Goal: Task Accomplishment & Management: Manage account settings

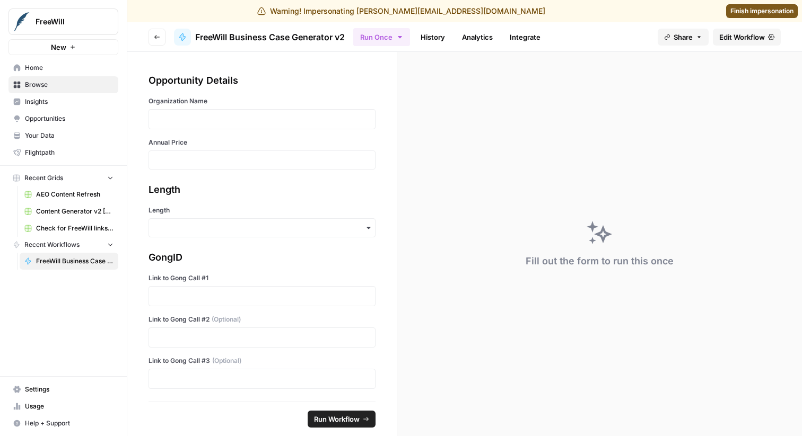
click at [740, 35] on span "Edit Workflow" at bounding box center [742, 37] width 46 height 11
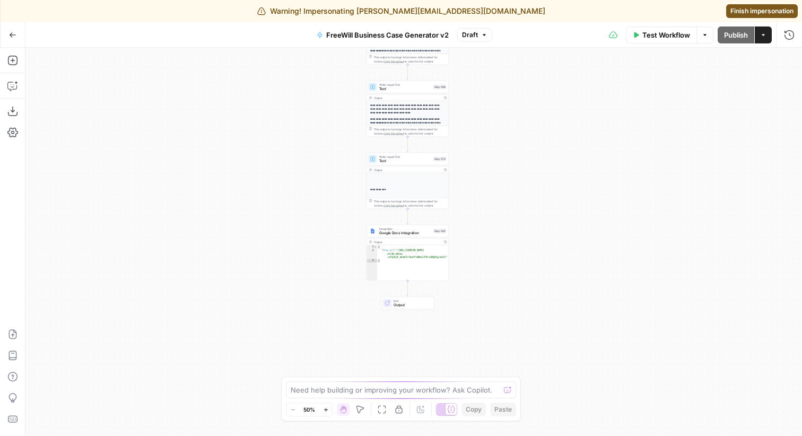
click at [414, 229] on span "Integration" at bounding box center [405, 229] width 52 height 4
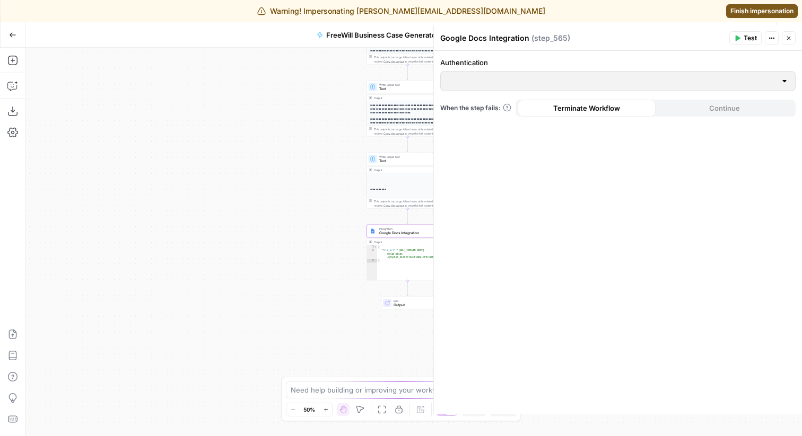
click at [575, 74] on div at bounding box center [617, 81] width 355 height 20
click at [397, 163] on span "Text" at bounding box center [405, 161] width 52 height 5
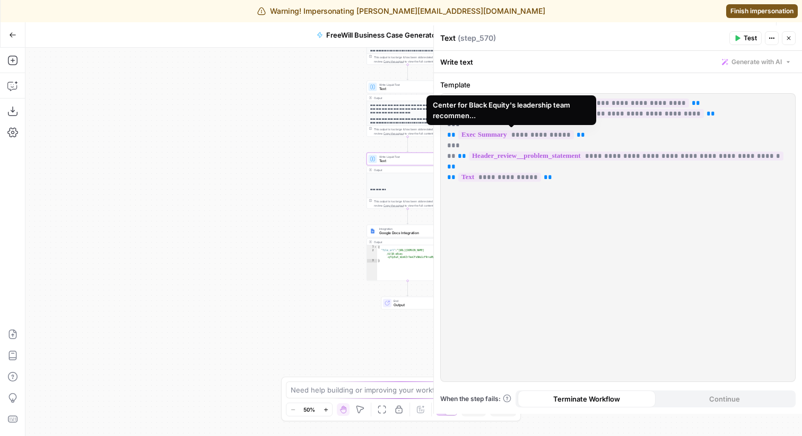
click at [525, 137] on span "**********" at bounding box center [516, 134] width 116 height 9
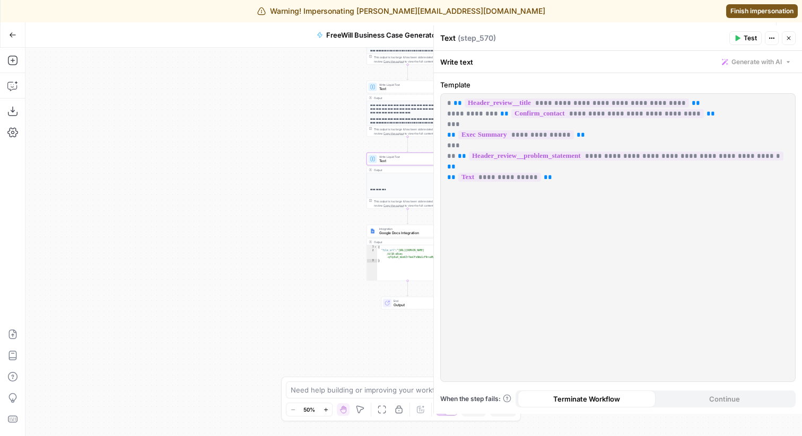
click at [785, 40] on icon "button" at bounding box center [788, 38] width 6 height 6
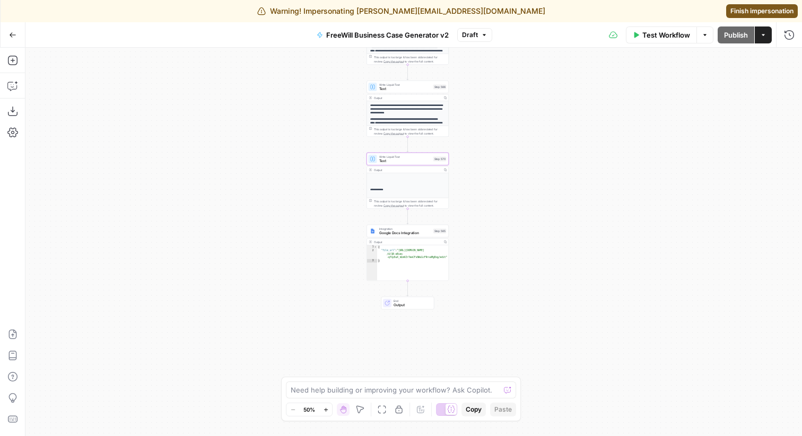
click at [446, 409] on div at bounding box center [450, 409] width 11 height 11
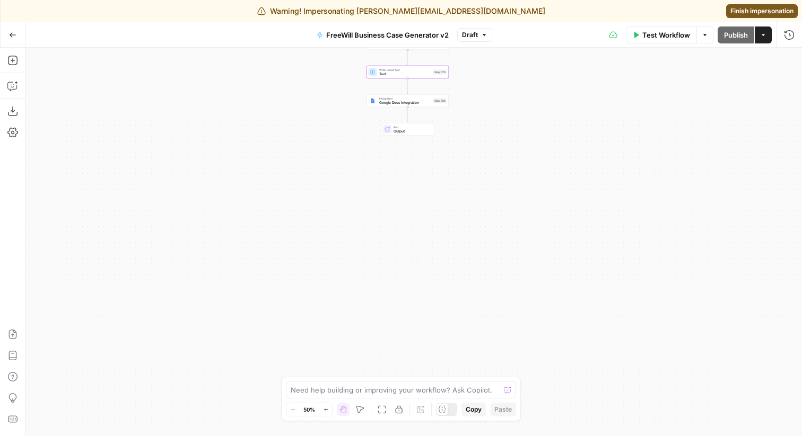
click at [407, 95] on div "Integration Google Docs Integration Step 565" at bounding box center [407, 100] width 82 height 13
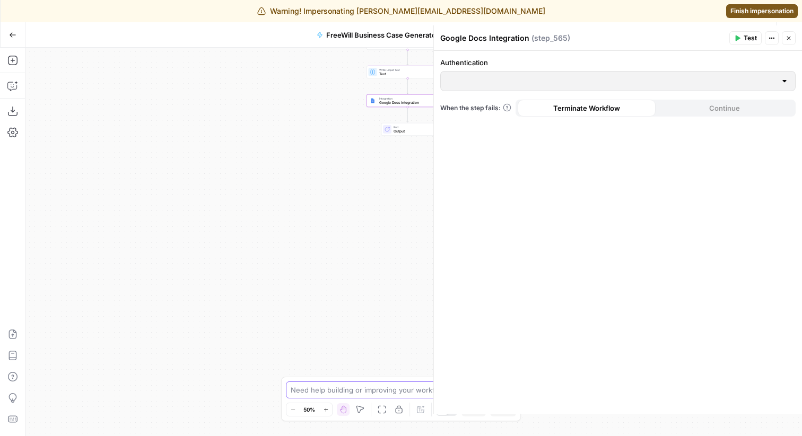
click at [311, 390] on textarea at bounding box center [395, 390] width 209 height 11
click at [424, 355] on div "true false Workflow Set Inputs Inputs LLM · GPT 3.5 Turbo Extract Call Ids Step…" at bounding box center [413, 242] width 776 height 389
click at [445, 412] on icon at bounding box center [442, 410] width 8 height 8
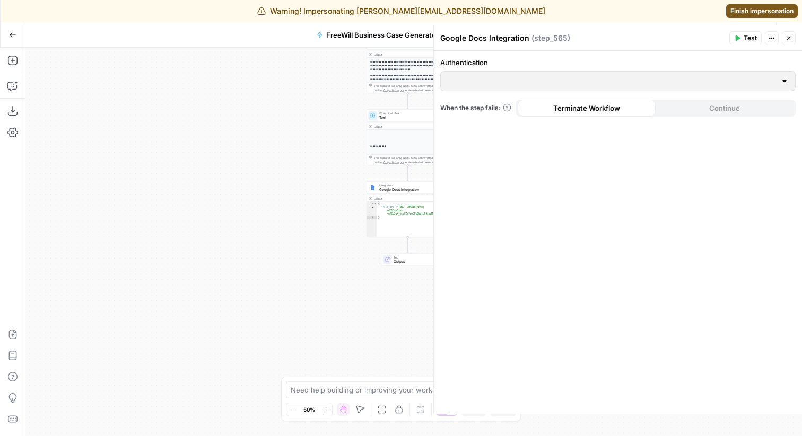
click at [398, 411] on icon "button" at bounding box center [399, 410] width 8 height 8
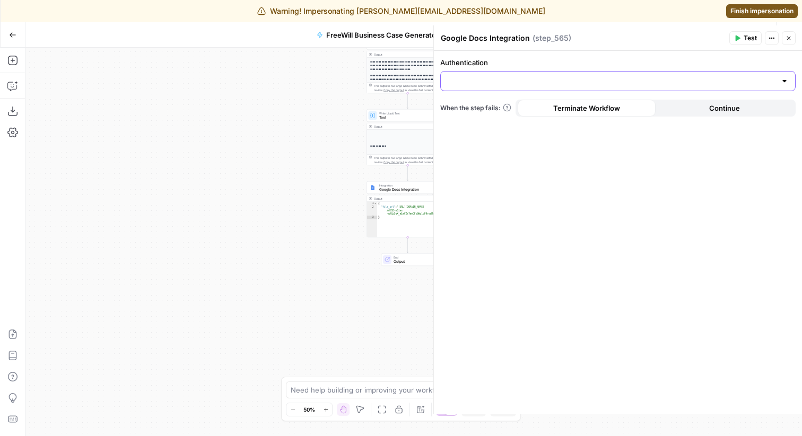
click at [554, 82] on input "Authentication" at bounding box center [611, 81] width 329 height 11
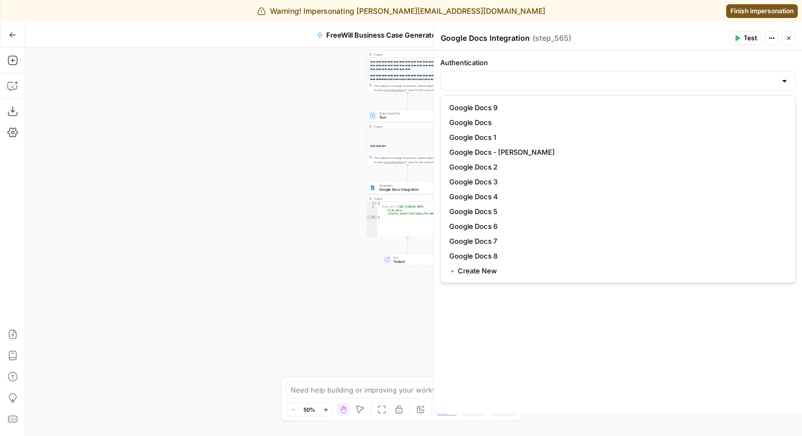
click at [554, 75] on div at bounding box center [617, 81] width 355 height 20
click at [397, 358] on div "true false Workflow Set Inputs Inputs LLM · GPT 3.5 Turbo Extract Call Ids Step…" at bounding box center [413, 242] width 776 height 389
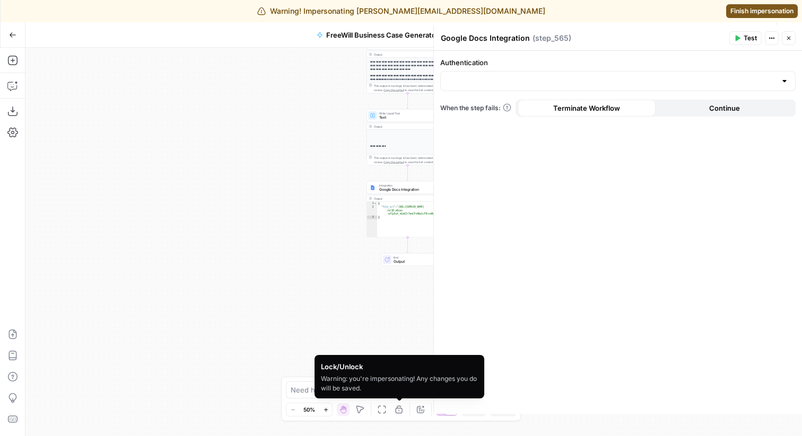
click at [397, 411] on icon "button" at bounding box center [399, 410] width 8 height 8
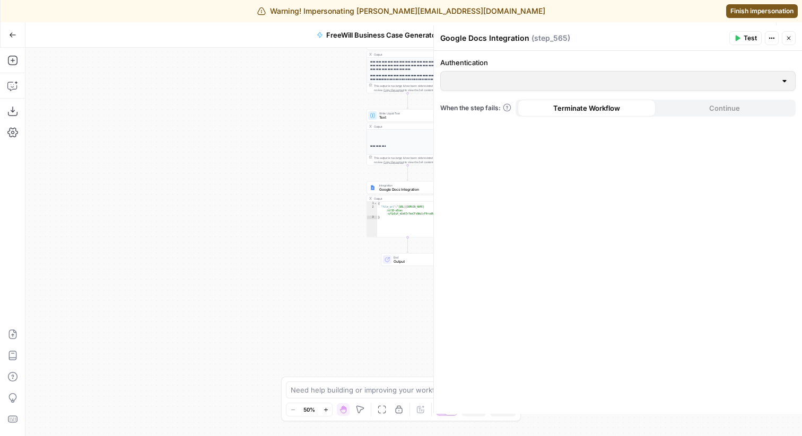
click at [785, 33] on button "Close" at bounding box center [789, 38] width 14 height 14
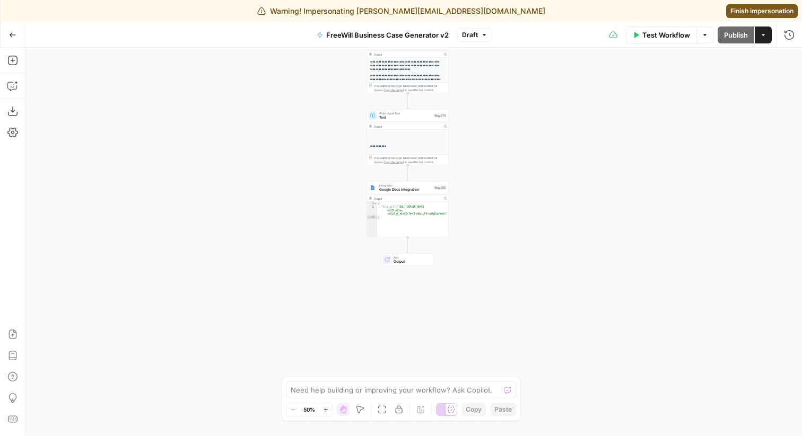
click at [389, 187] on span "Google Docs Integration" at bounding box center [405, 189] width 52 height 5
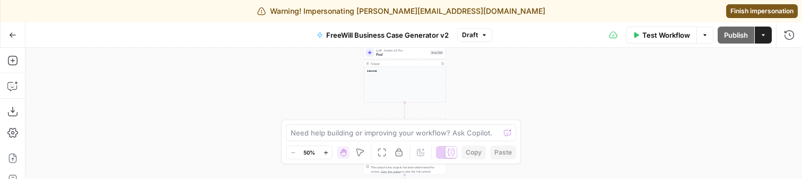
drag, startPoint x: 567, startPoint y: 109, endPoint x: 558, endPoint y: 56, distance: 53.8
click at [558, 56] on div "true false Workflow Set Inputs Inputs LLM · GPT 3.5 Turbo Extract Call Ids Step…" at bounding box center [413, 126] width 776 height 156
drag, startPoint x: 558, startPoint y: 90, endPoint x: 528, endPoint y: -55, distance: 147.5
click at [528, 0] on html "Warning! Impersonating [PERSON_NAME][EMAIL_ADDRESS][DOMAIN_NAME] Finish imperso…" at bounding box center [401, 89] width 802 height 179
click at [400, 152] on icon "button" at bounding box center [399, 152] width 8 height 8
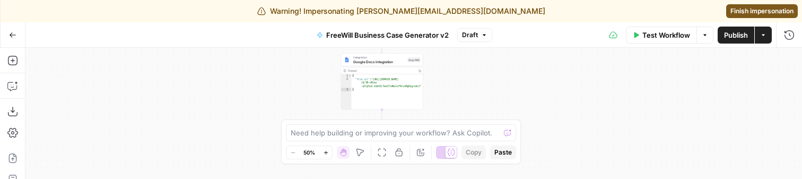
click at [390, 62] on span "Google Docs Integration" at bounding box center [379, 61] width 52 height 5
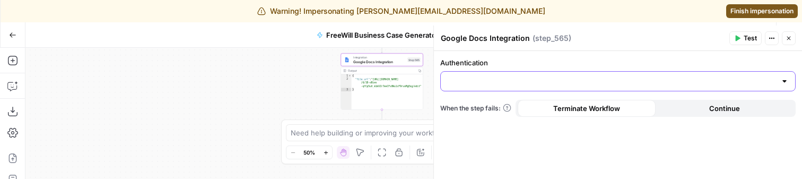
click at [626, 83] on input "Authentication" at bounding box center [611, 81] width 329 height 11
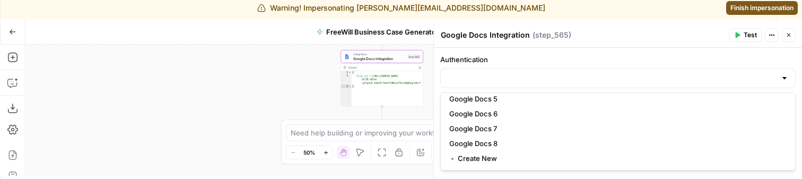
scroll to position [110, 0]
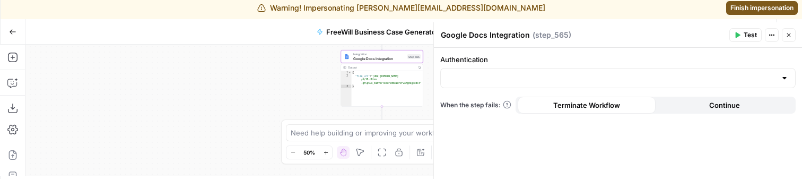
click at [784, 35] on button "Close" at bounding box center [789, 35] width 14 height 14
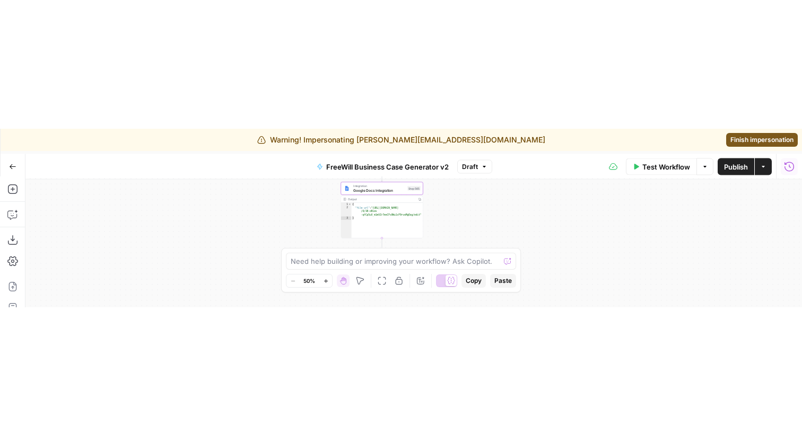
scroll to position [0, 0]
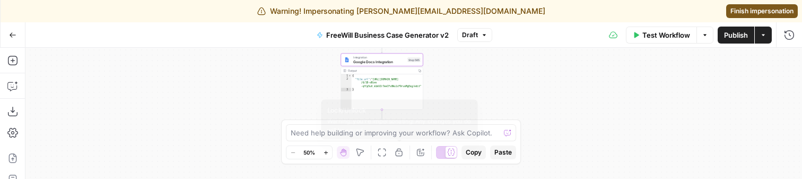
click at [395, 156] on icon "button" at bounding box center [399, 152] width 8 height 8
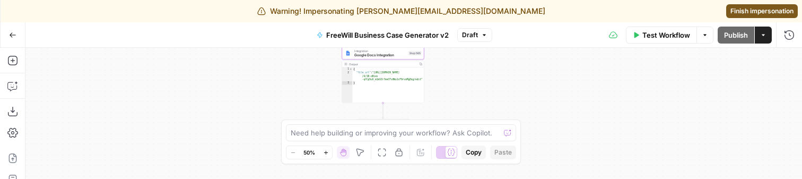
click at [572, 174] on div "true false Workflow Set Inputs Inputs LLM · GPT 3.5 Turbo Extract Call Ids Step…" at bounding box center [413, 126] width 776 height 156
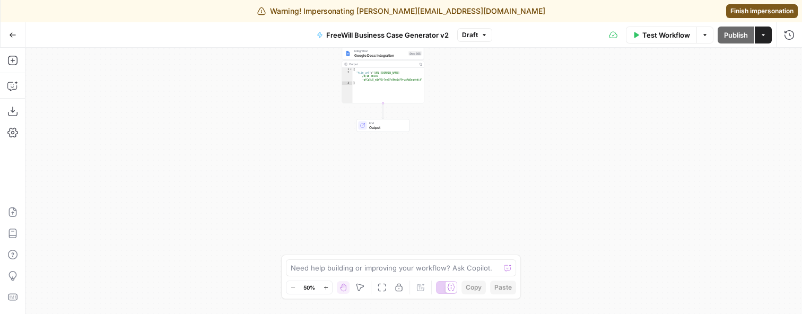
click at [471, 124] on div "true false Workflow Set Inputs Inputs LLM · GPT 3.5 Turbo Extract Call Ids Step…" at bounding box center [413, 181] width 776 height 266
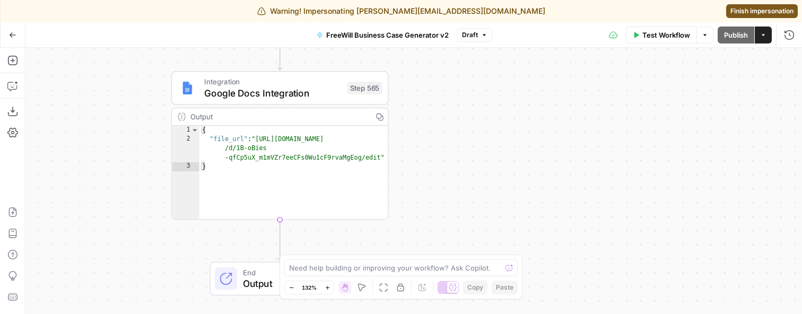
click at [293, 91] on span "Google Docs Integration" at bounding box center [272, 93] width 137 height 14
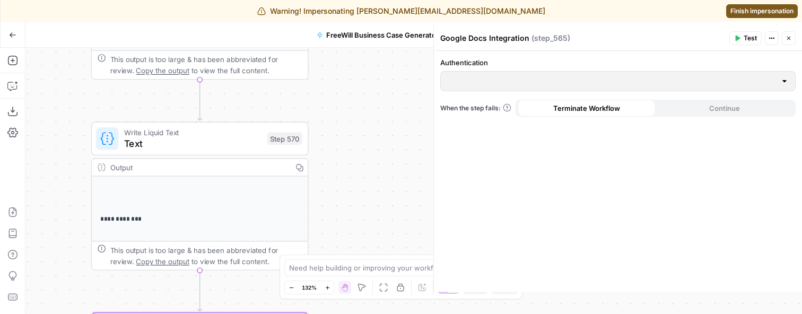
drag, startPoint x: 403, startPoint y: 92, endPoint x: 310, endPoint y: 361, distance: 284.6
click at [310, 185] on html "Warning! Impersonating [PERSON_NAME][EMAIL_ADDRESS][DOMAIN_NAME] Finish imperso…" at bounding box center [401, 157] width 802 height 314
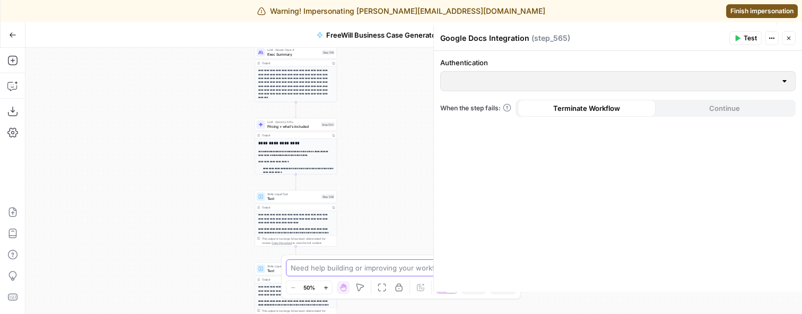
drag, startPoint x: 382, startPoint y: 285, endPoint x: 378, endPoint y: 320, distance: 34.7
click at [378, 185] on html "Warning! Impersonating [PERSON_NAME][EMAIL_ADDRESS][DOMAIN_NAME] Finish imperso…" at bounding box center [401, 157] width 802 height 314
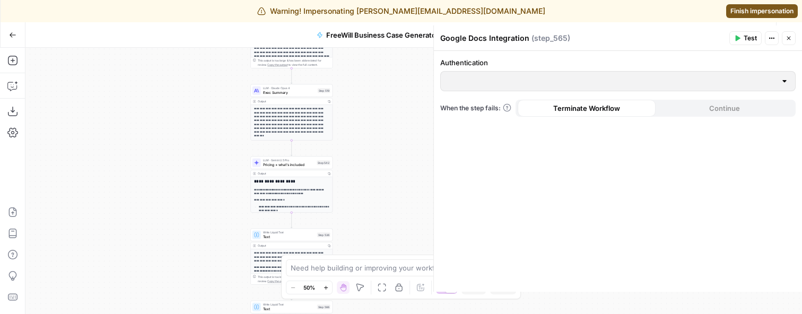
drag, startPoint x: 380, startPoint y: 199, endPoint x: 378, endPoint y: 266, distance: 67.4
click at [379, 185] on body "Warning! Impersonating [PERSON_NAME][EMAIL_ADDRESS][DOMAIN_NAME] Finish imperso…" at bounding box center [401, 157] width 802 height 314
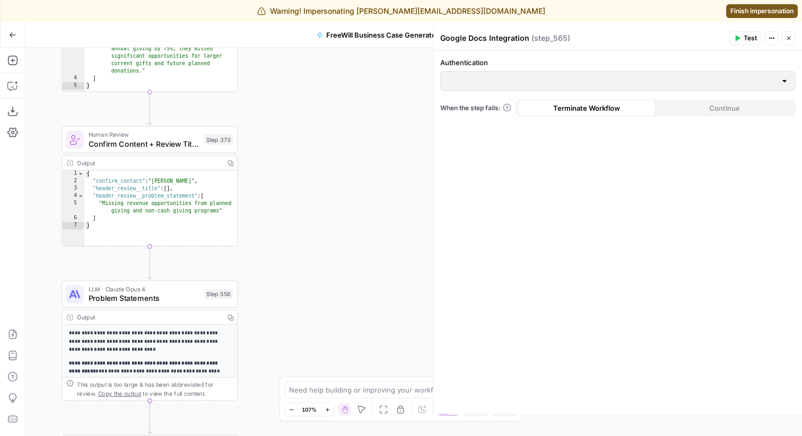
drag, startPoint x: 360, startPoint y: 327, endPoint x: 273, endPoint y: 301, distance: 90.8
click at [273, 185] on div "true false Workflow Set Inputs Inputs LLM · GPT 3.5 Turbo Extract Call Ids Step…" at bounding box center [413, 242] width 776 height 389
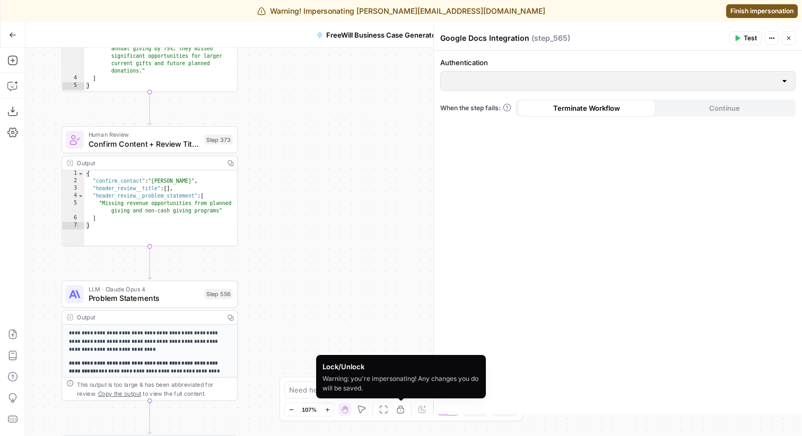
click at [401, 185] on icon "button" at bounding box center [400, 410] width 8 height 8
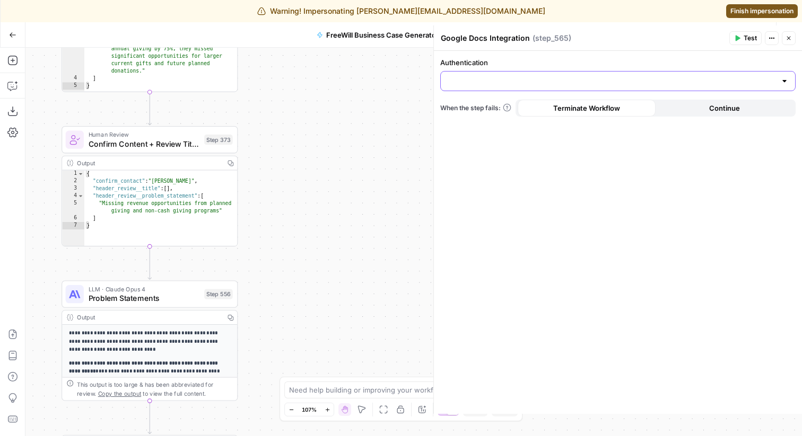
click at [529, 84] on input "Authentication" at bounding box center [611, 81] width 329 height 11
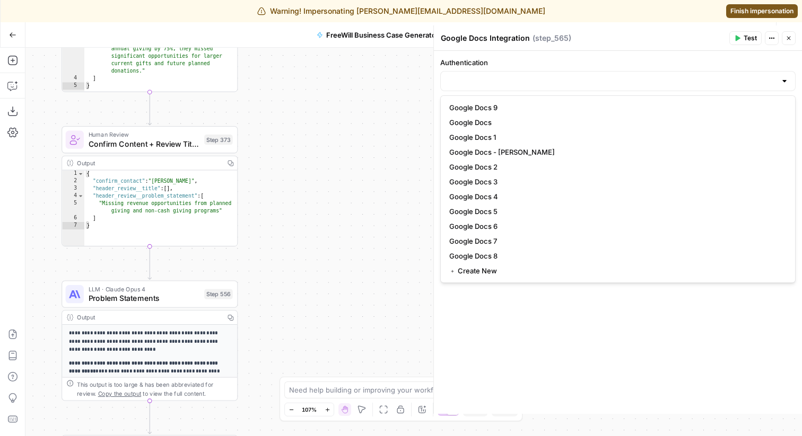
click at [522, 185] on div "Authentication When the step fails: Terminate Workflow Continue" at bounding box center [618, 232] width 368 height 363
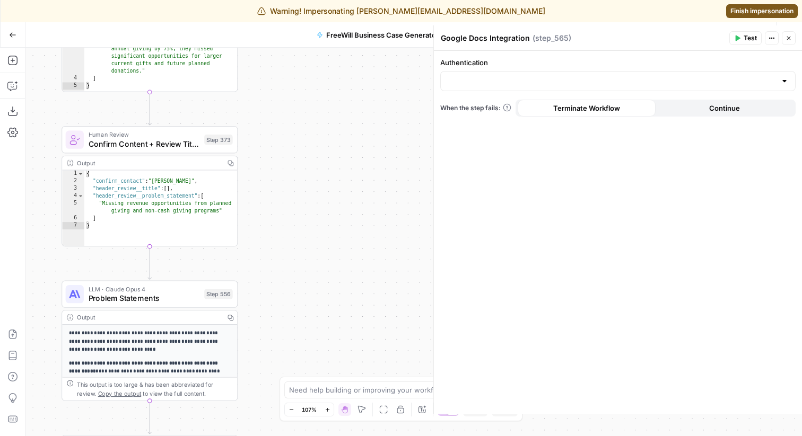
click at [403, 185] on icon "button" at bounding box center [400, 410] width 8 height 8
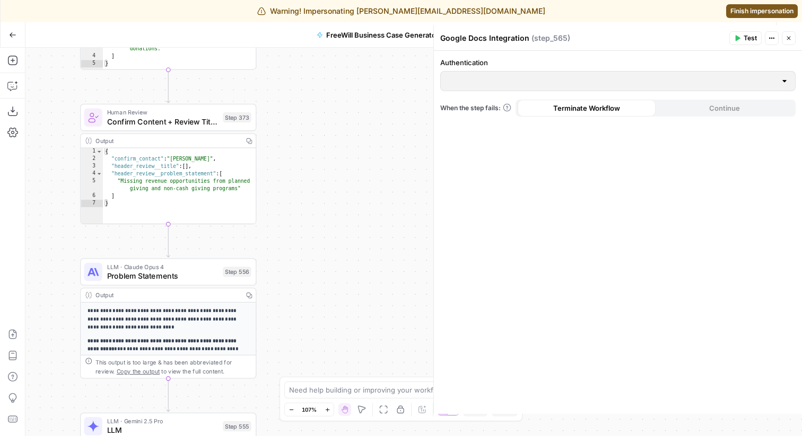
drag, startPoint x: 323, startPoint y: 302, endPoint x: 353, endPoint y: 270, distance: 43.1
click at [353, 185] on div "true false Workflow Set Inputs Inputs LLM · GPT 3.5 Turbo Extract Call Ids Step…" at bounding box center [413, 242] width 776 height 389
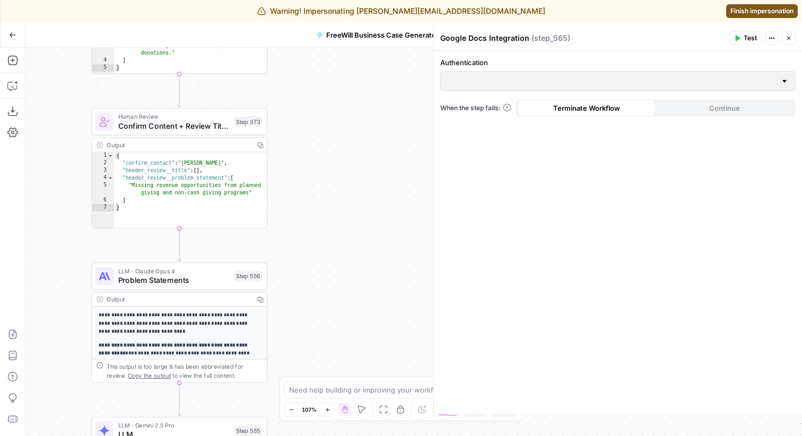
click at [752, 8] on span "Finish impersonation" at bounding box center [761, 11] width 63 height 10
